Goal: Navigation & Orientation: Find specific page/section

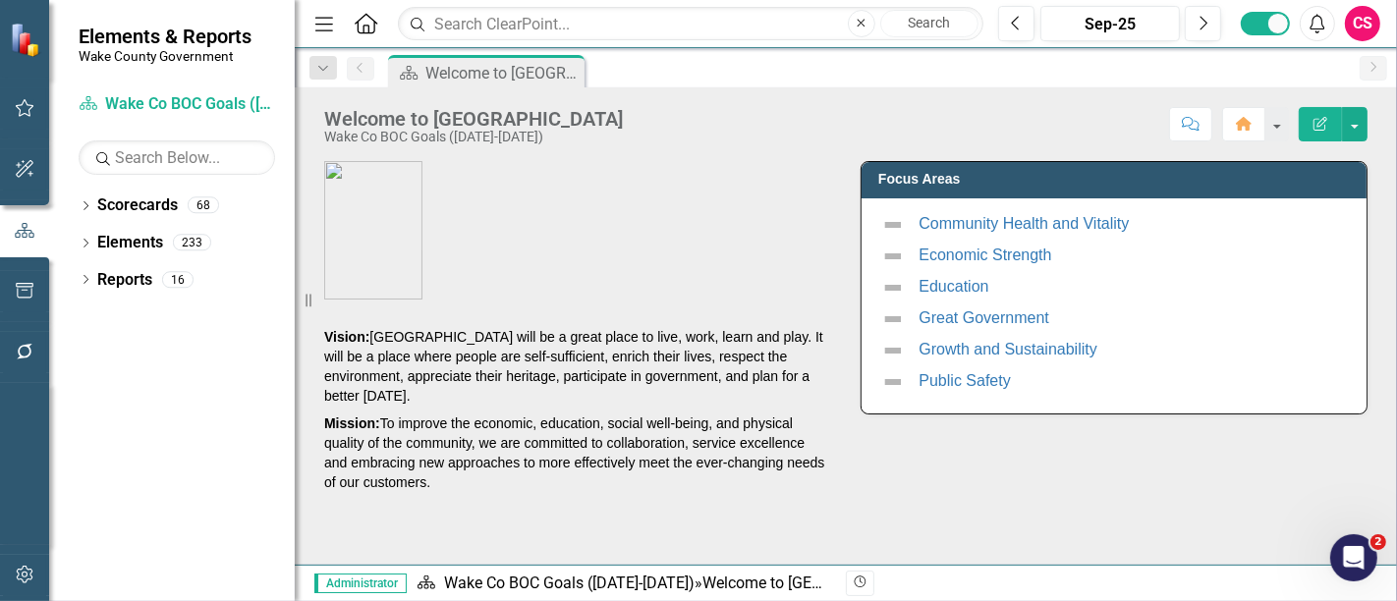
click at [1375, 31] on div "CS" at bounding box center [1362, 23] width 35 height 35
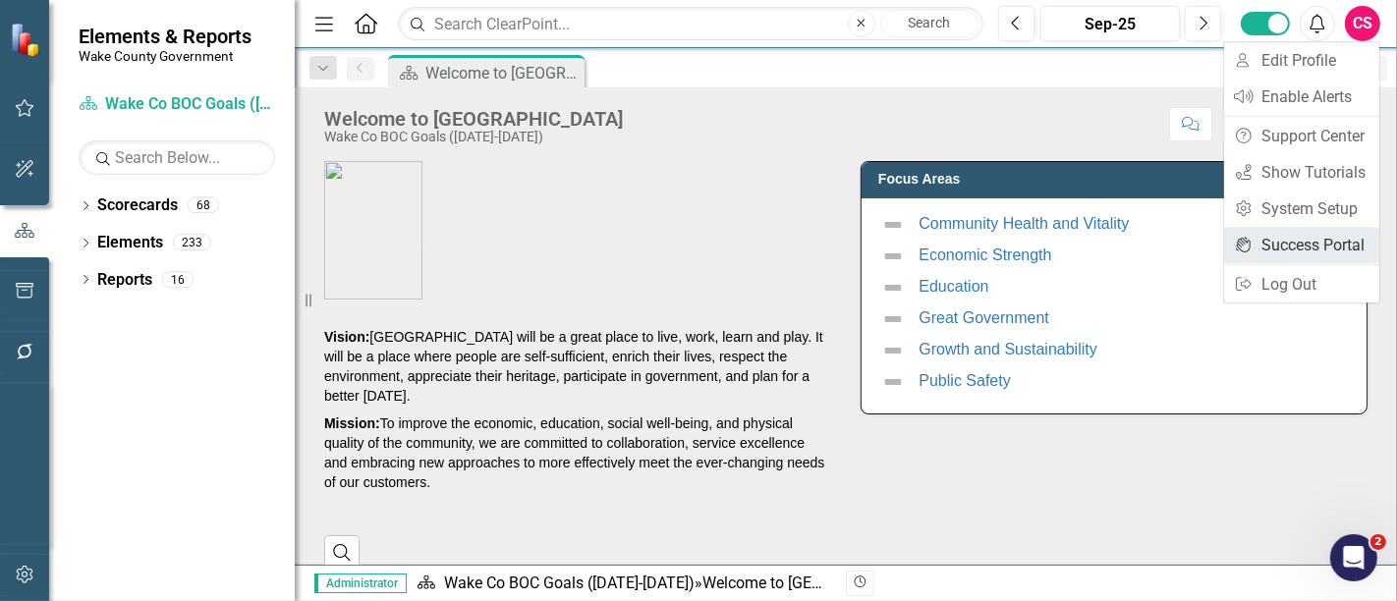
click at [1305, 240] on link "icon.portal Success Portal" at bounding box center [1301, 245] width 155 height 36
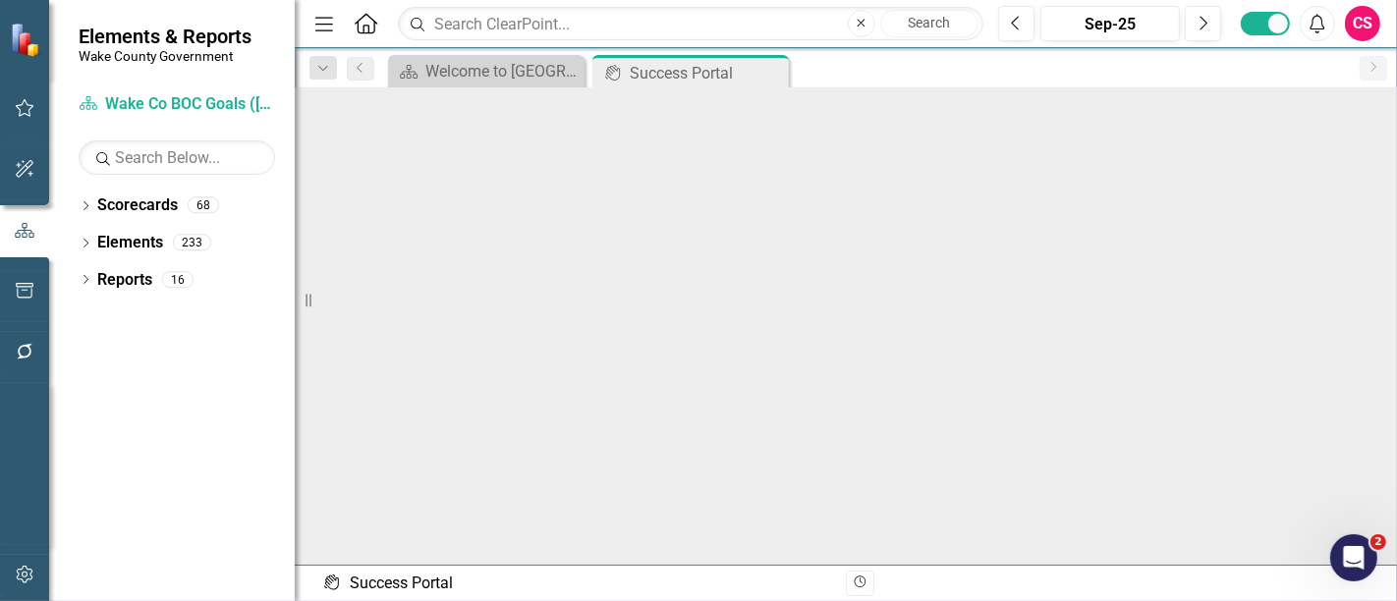
scroll to position [5, 0]
click at [28, 569] on icon "button" at bounding box center [25, 575] width 21 height 16
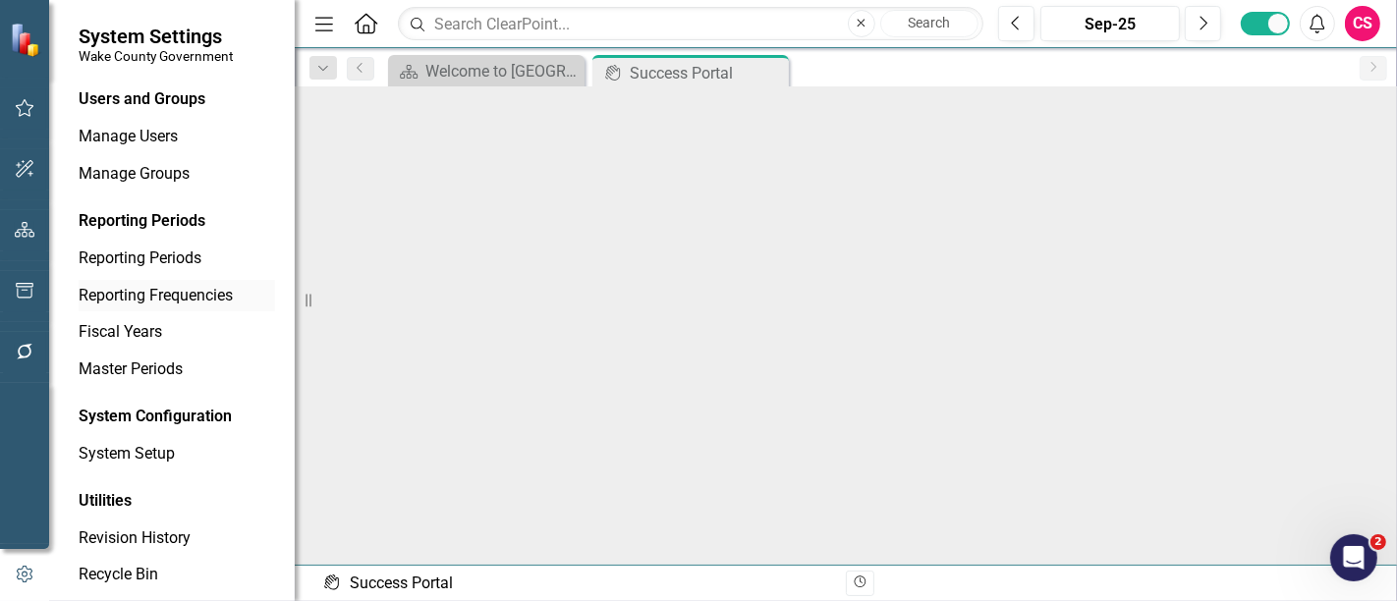
scroll to position [14, 0]
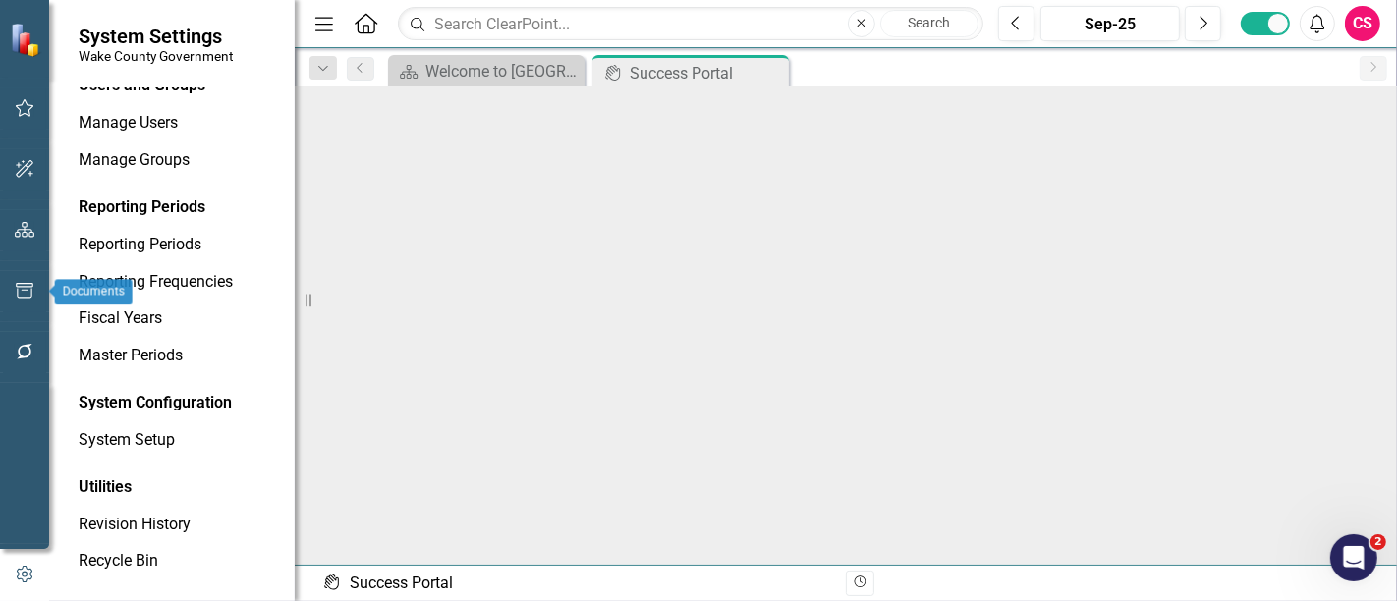
click at [20, 296] on icon "button" at bounding box center [25, 291] width 21 height 16
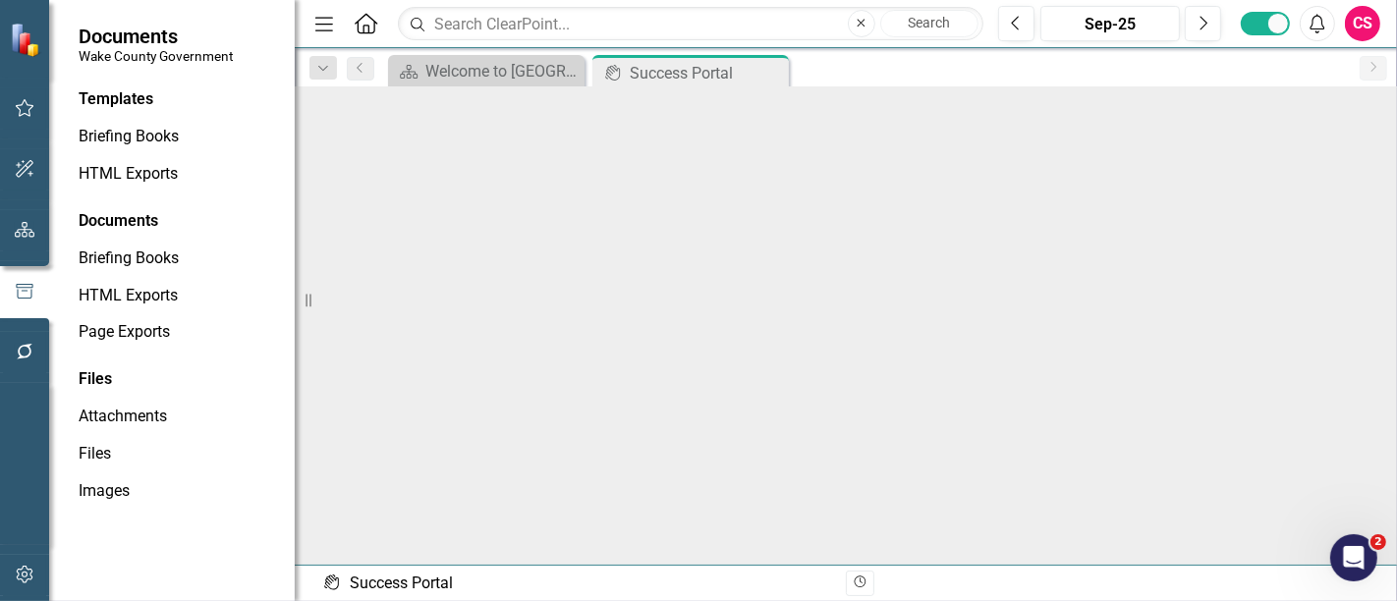
click at [1367, 24] on div "CS" at bounding box center [1362, 23] width 35 height 35
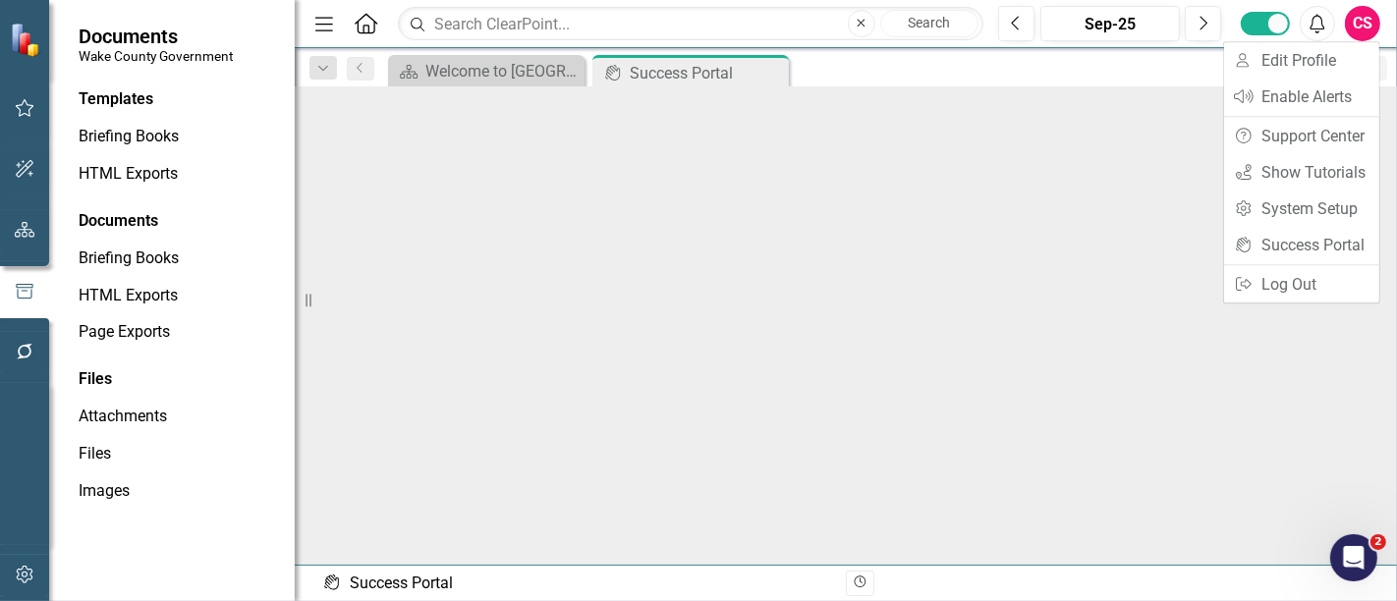
click at [1360, 25] on div "CS" at bounding box center [1362, 23] width 35 height 35
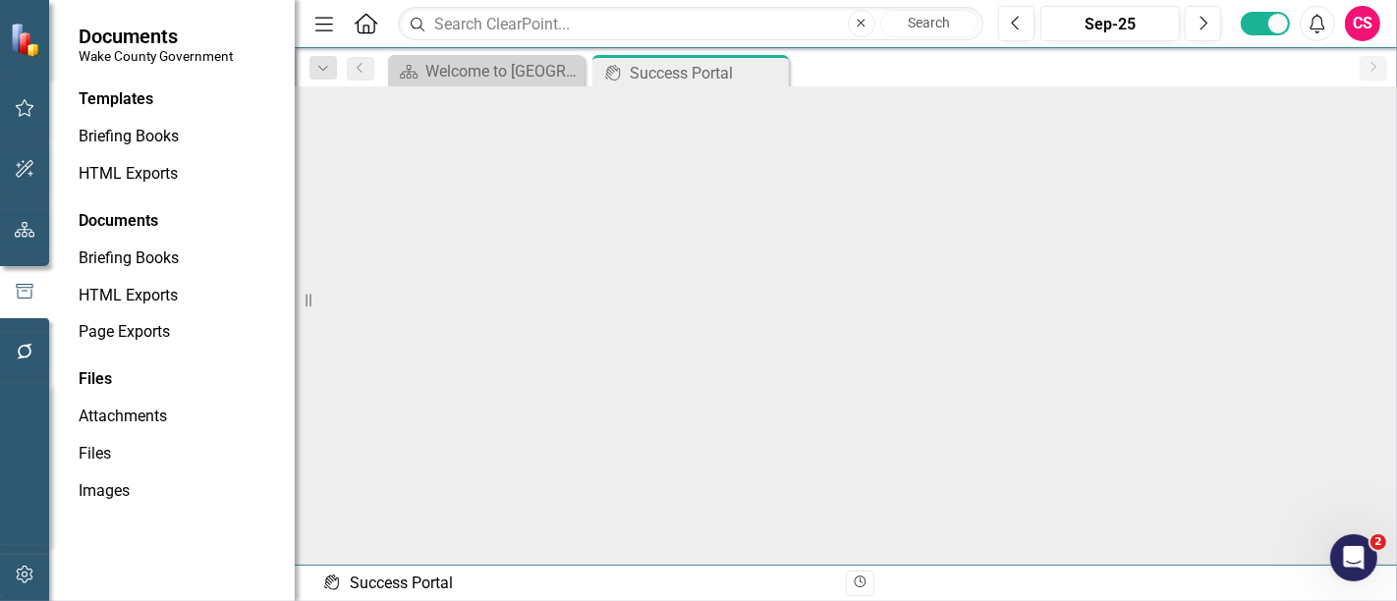
scroll to position [0, 0]
click at [28, 237] on icon "button" at bounding box center [25, 230] width 21 height 16
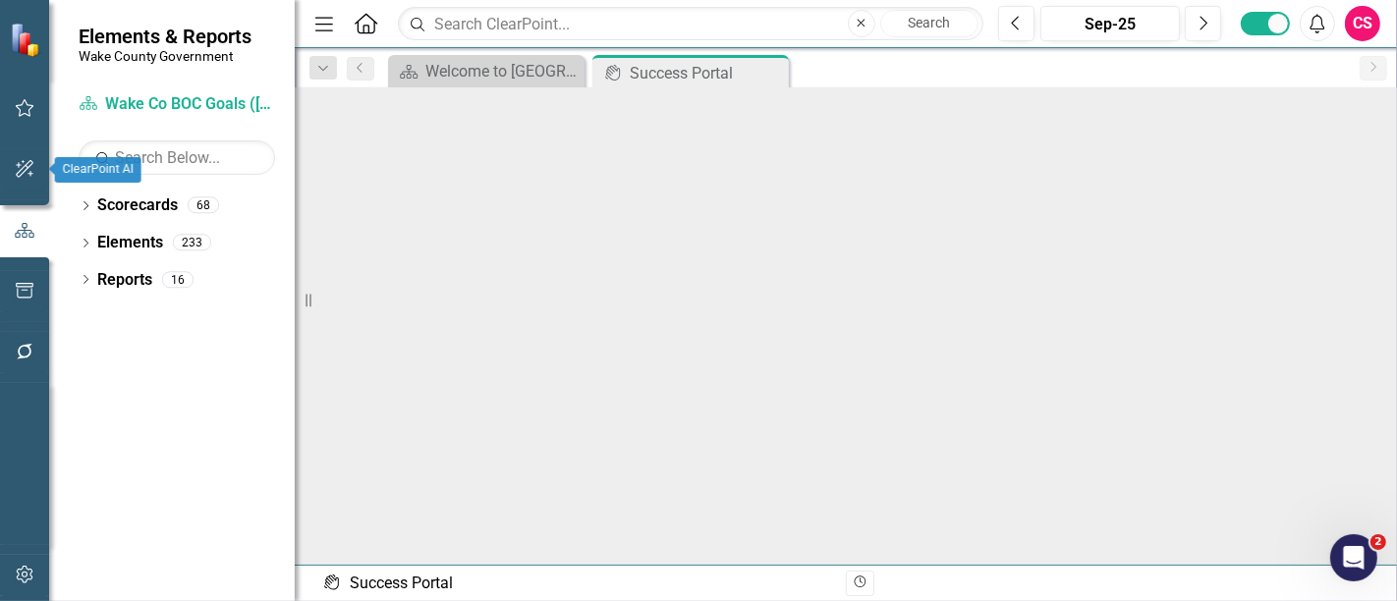
click at [22, 167] on icon "button" at bounding box center [25, 169] width 21 height 16
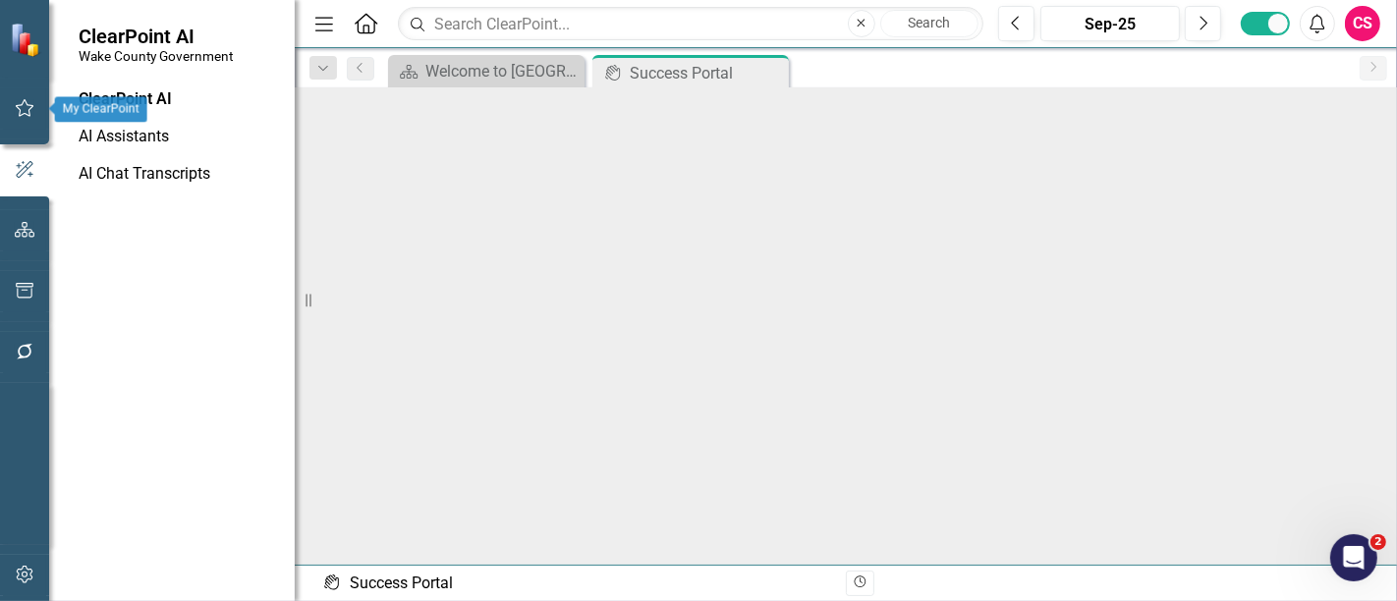
click at [17, 101] on icon "button" at bounding box center [25, 108] width 21 height 16
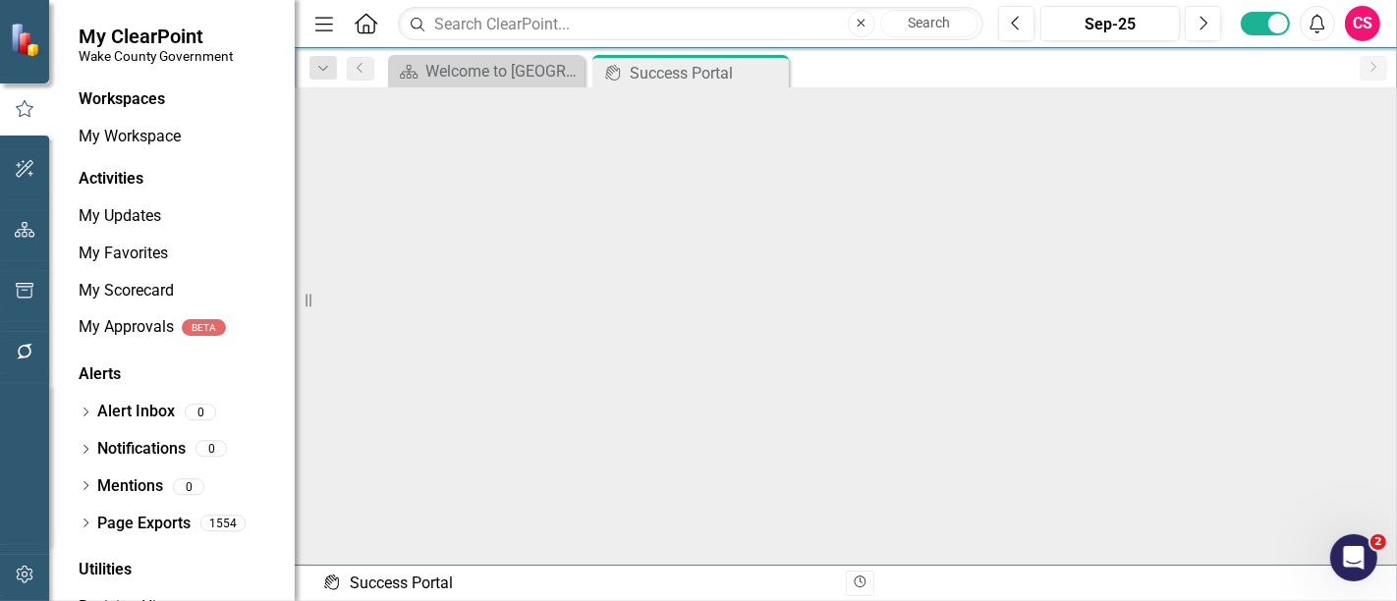
scroll to position [83, 0]
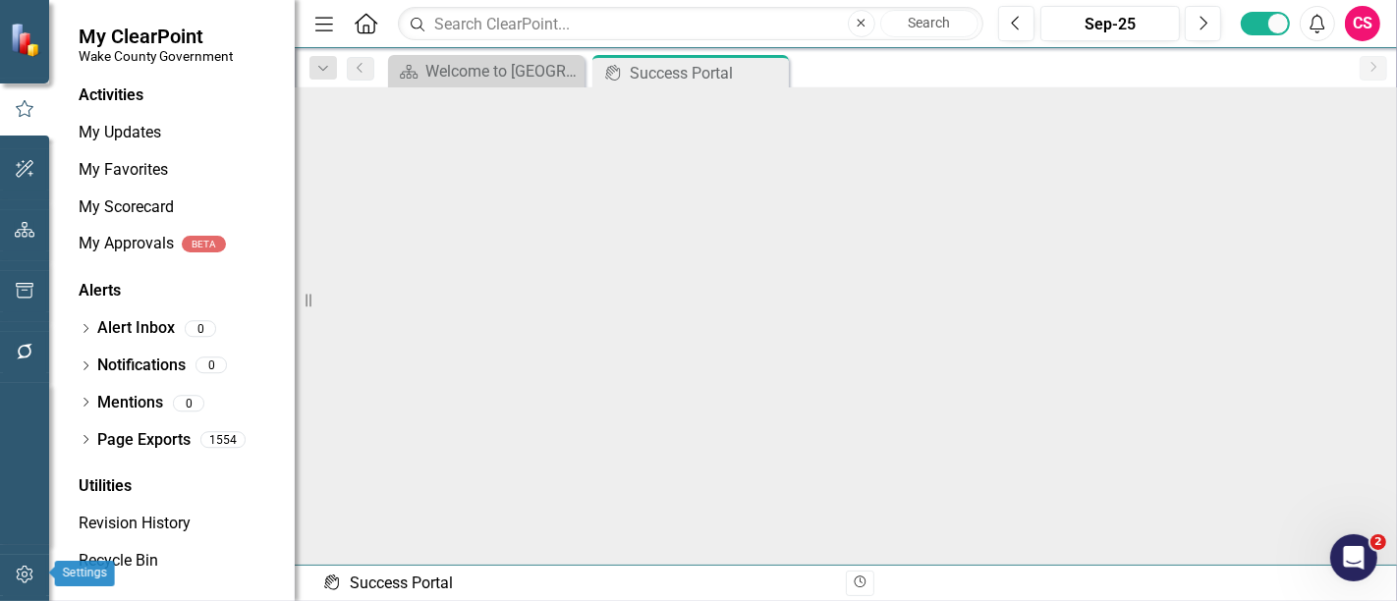
click at [29, 561] on button "button" at bounding box center [25, 575] width 44 height 41
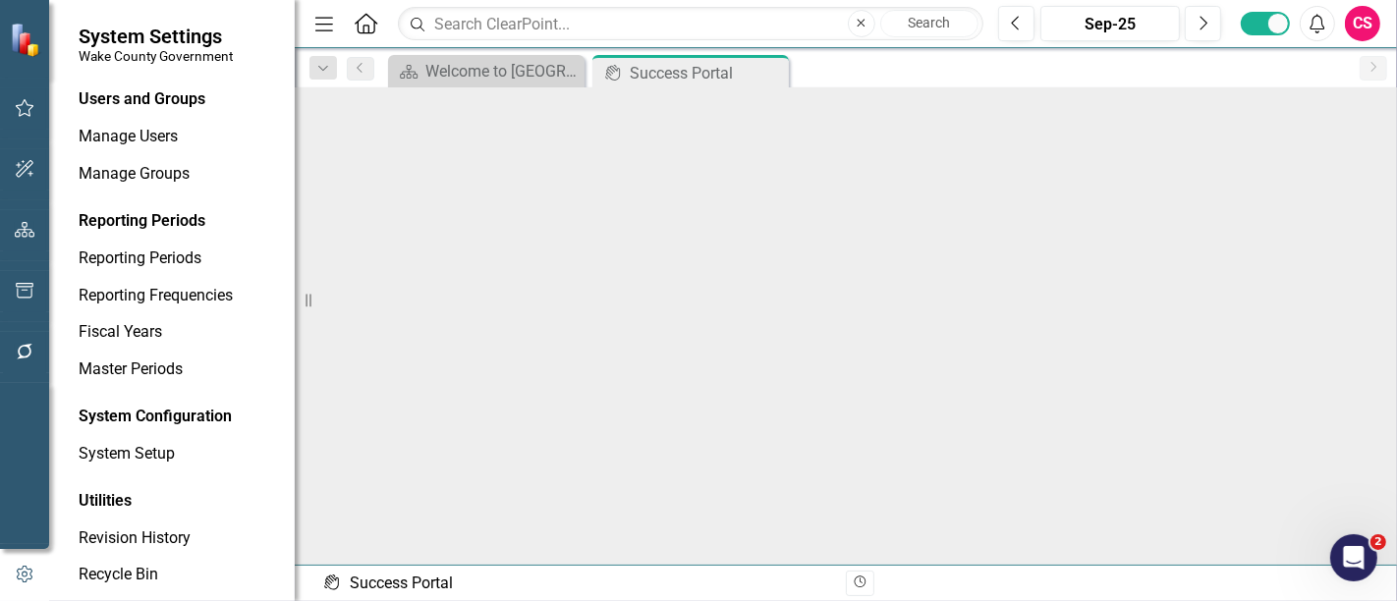
scroll to position [14, 0]
